Goal: Task Accomplishment & Management: Use online tool/utility

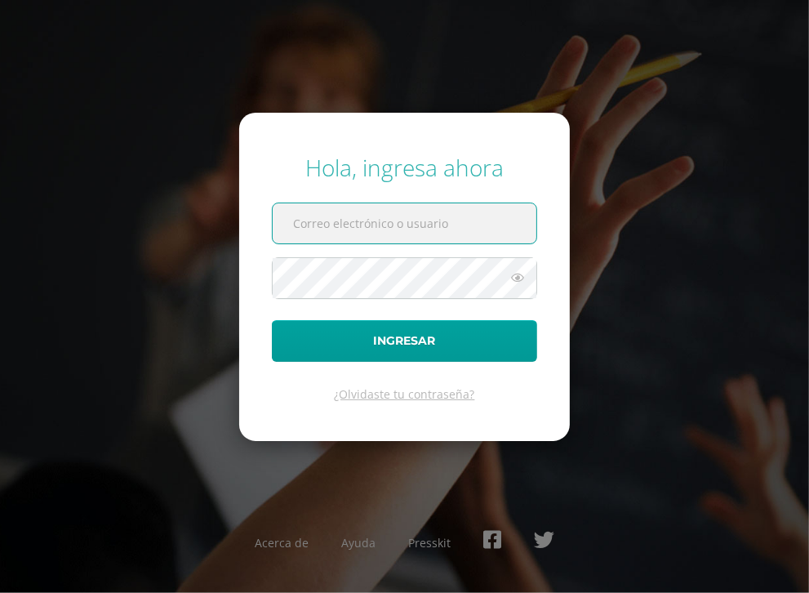
click at [347, 238] on input "text" at bounding box center [405, 223] width 264 height 40
type input "[EMAIL_ADDRESS][DOMAIN_NAME]"
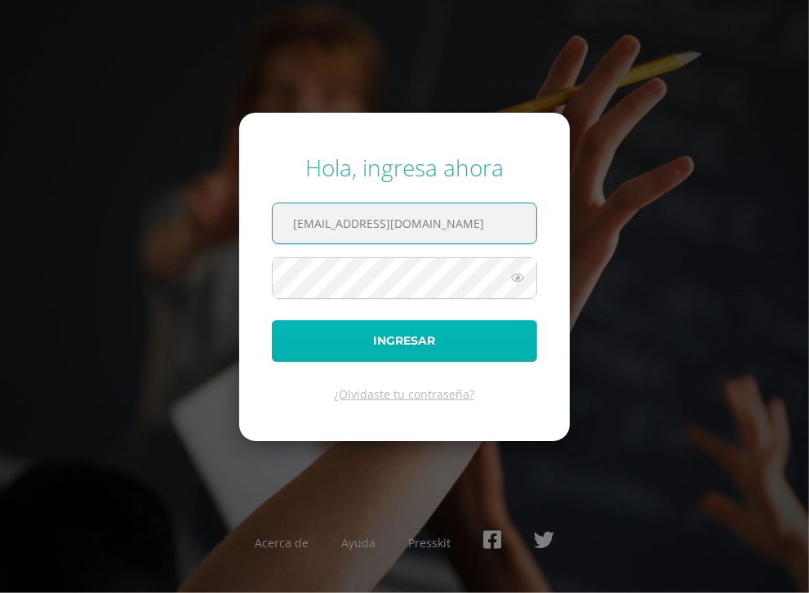
click at [403, 341] on button "Ingresar" at bounding box center [404, 341] width 265 height 42
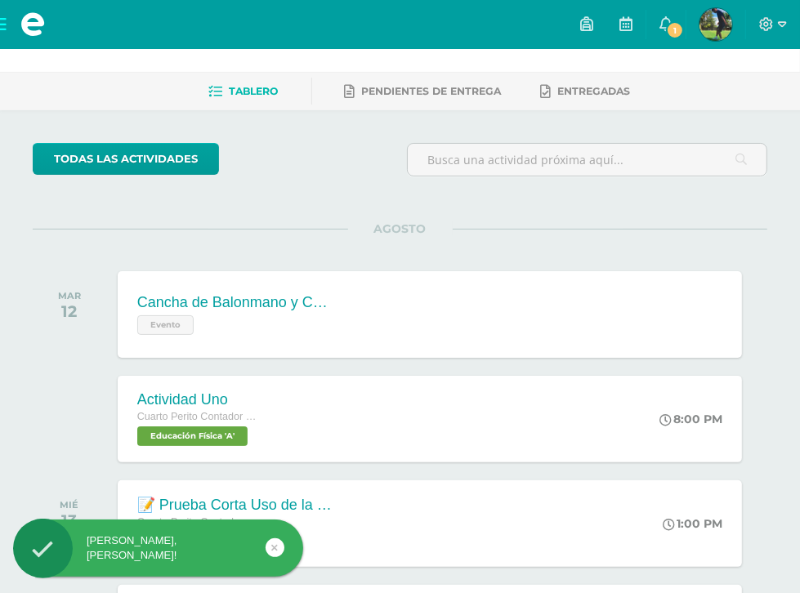
scroll to position [131, 0]
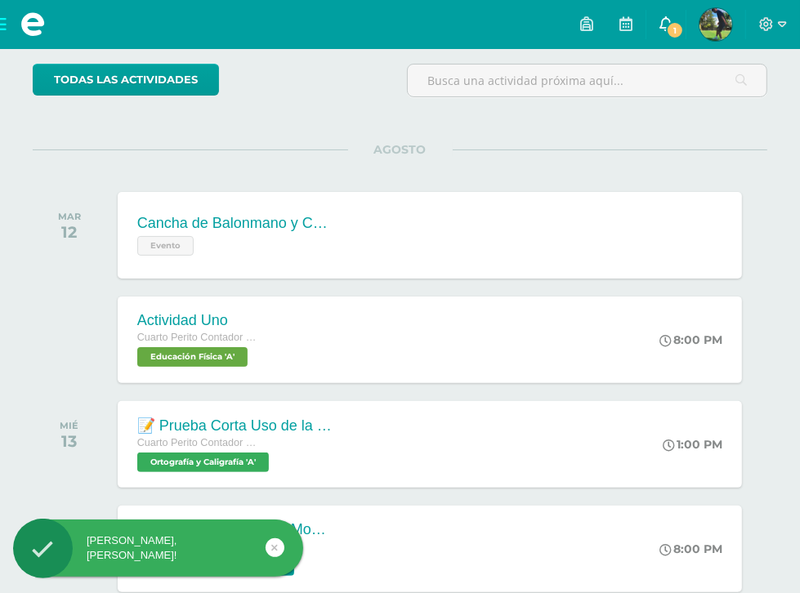
click at [659, 23] on icon at bounding box center [665, 23] width 13 height 15
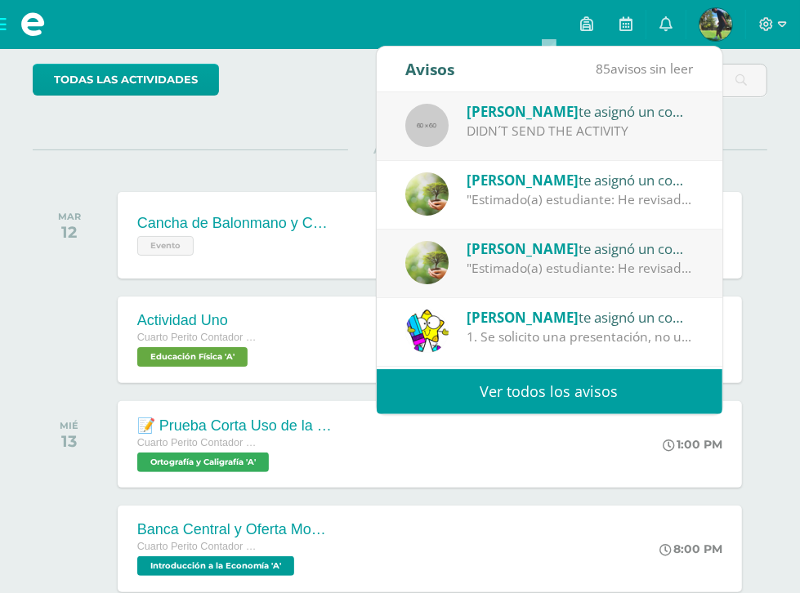
click at [517, 162] on div "[PERSON_NAME] te asignó un comentario en 'Errores Ortográficos' para 'Ortografí…" at bounding box center [548, 195] width 345 height 69
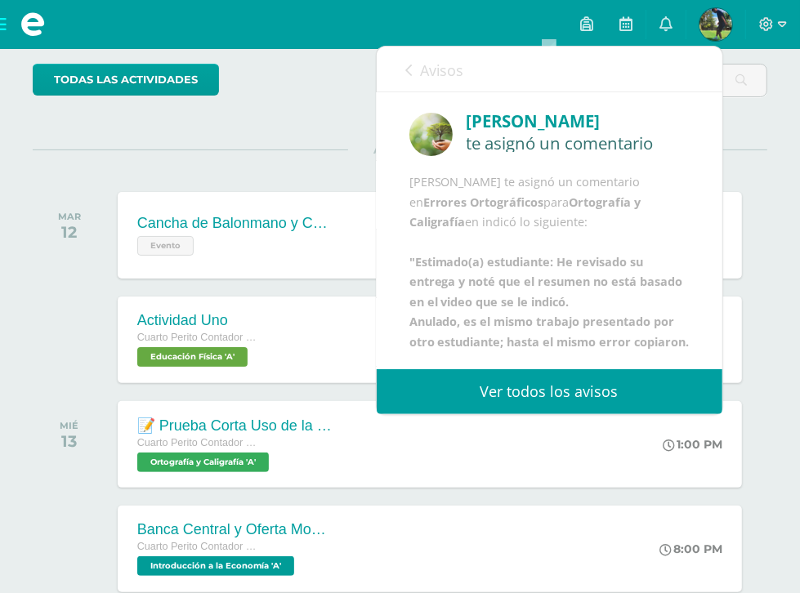
click at [527, 203] on div "[PERSON_NAME] te asignó un comentario en Errores Ortográficos para Ortografía y…" at bounding box center [549, 262] width 280 height 180
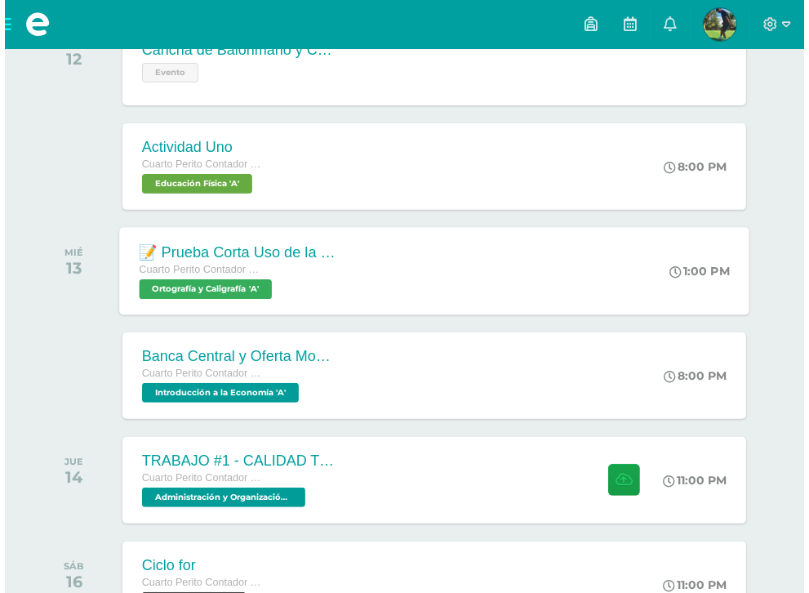
scroll to position [327, 0]
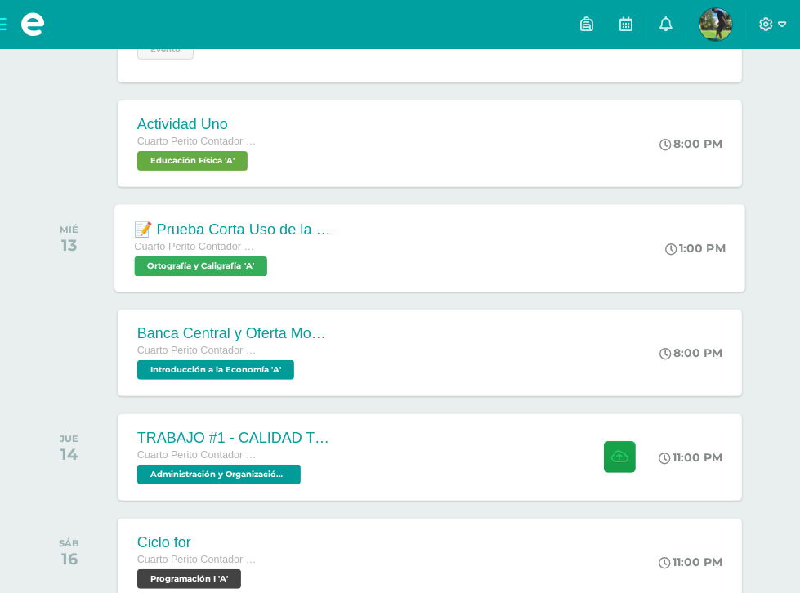
click at [332, 238] on div "Cuarto Perito Contador con Orientación en Computación" at bounding box center [233, 247] width 198 height 18
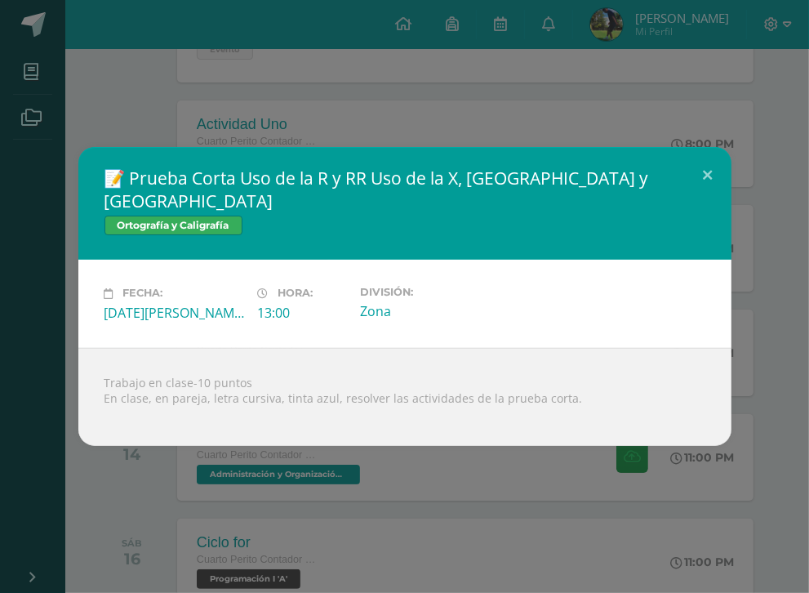
click at [292, 119] on div "📝 Prueba Corta Uso de la R y RR Uso de la X, [GEOGRAPHIC_DATA] y [GEOGRAPHIC_DA…" at bounding box center [404, 296] width 809 height 593
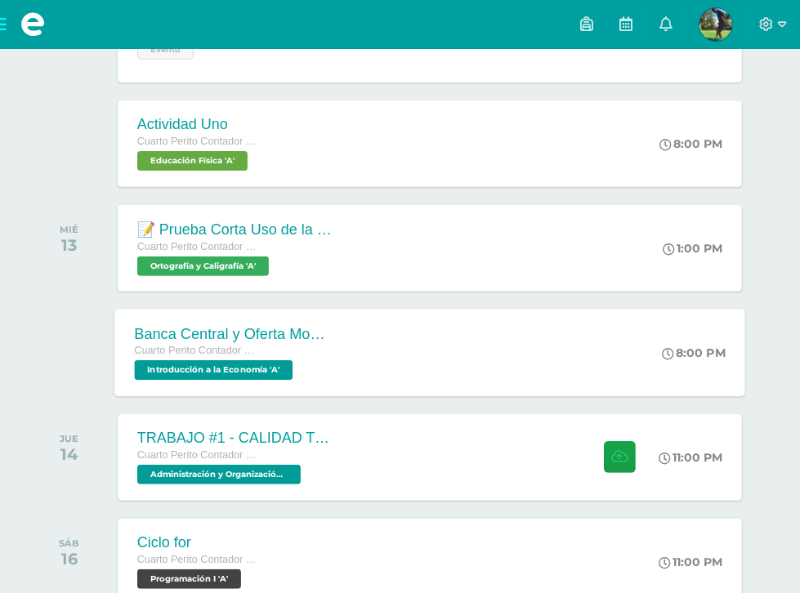
click at [332, 342] on div "Cuarto Perito Contador con Orientación en Computación" at bounding box center [233, 351] width 198 height 18
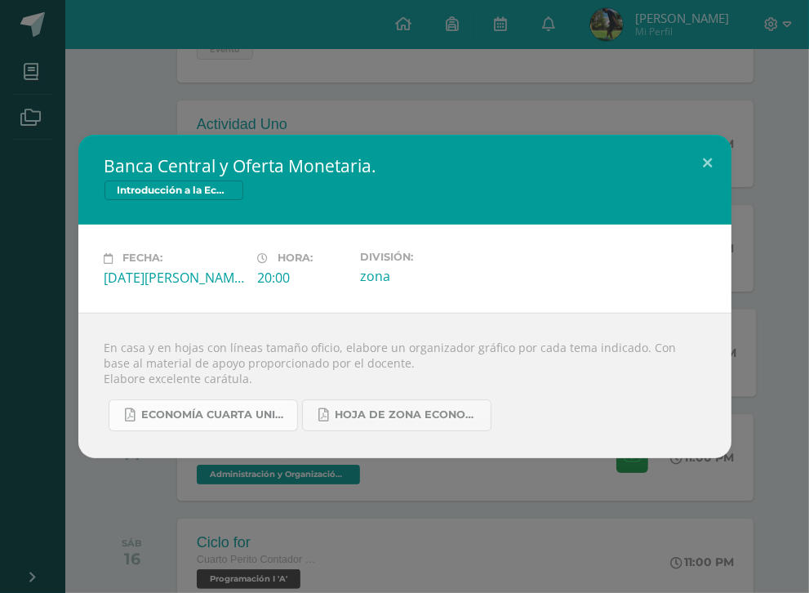
click at [268, 416] on span "ECONOMÍA CUARTA UNIDAD.pdf" at bounding box center [215, 414] width 147 height 13
click at [343, 408] on span "Hoja de Zona Economía.pdf" at bounding box center [409, 414] width 147 height 13
